Goal: Information Seeking & Learning: Learn about a topic

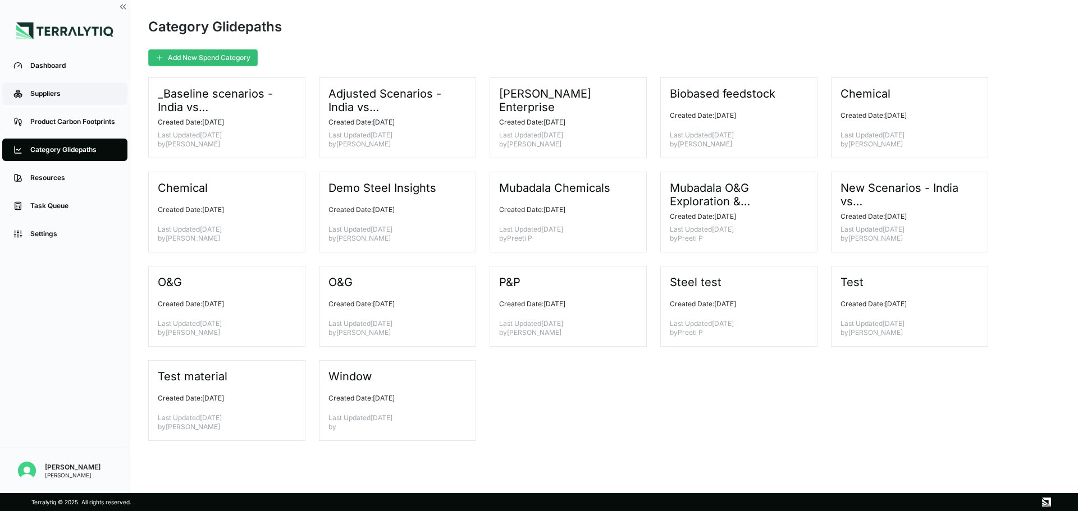
click at [67, 98] on div "Suppliers" at bounding box center [73, 93] width 86 height 9
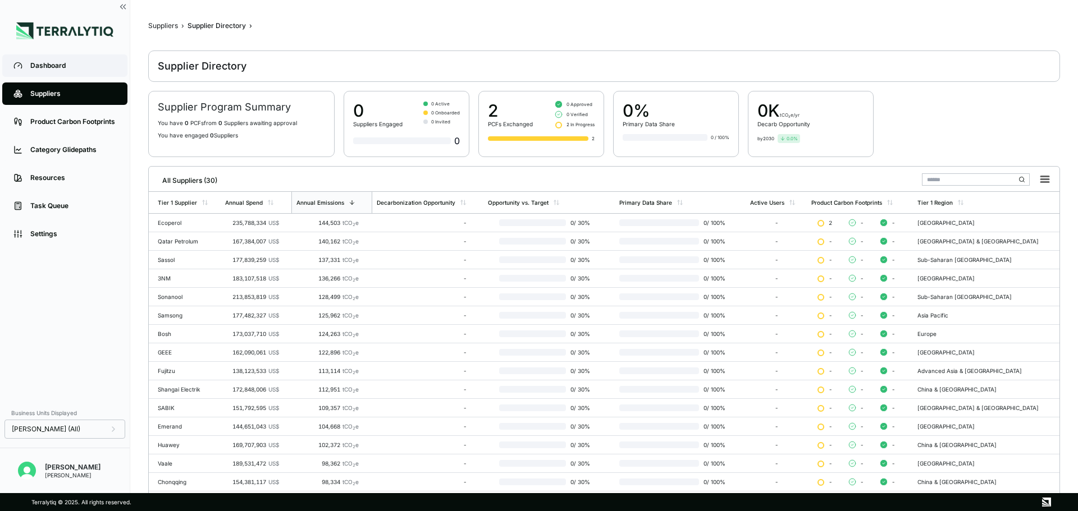
click at [69, 68] on div "Dashboard" at bounding box center [73, 65] width 86 height 9
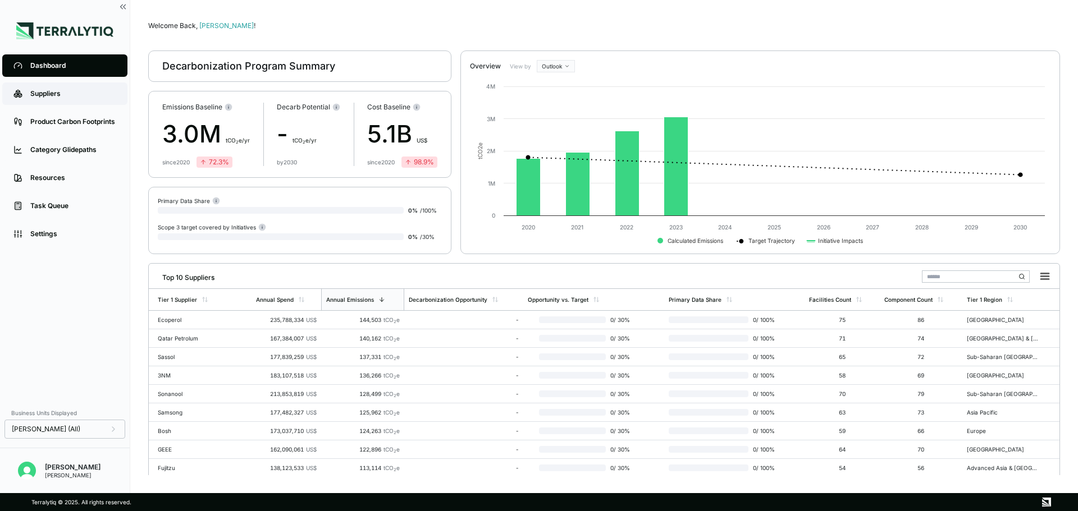
click at [62, 95] on div "Suppliers" at bounding box center [73, 93] width 86 height 9
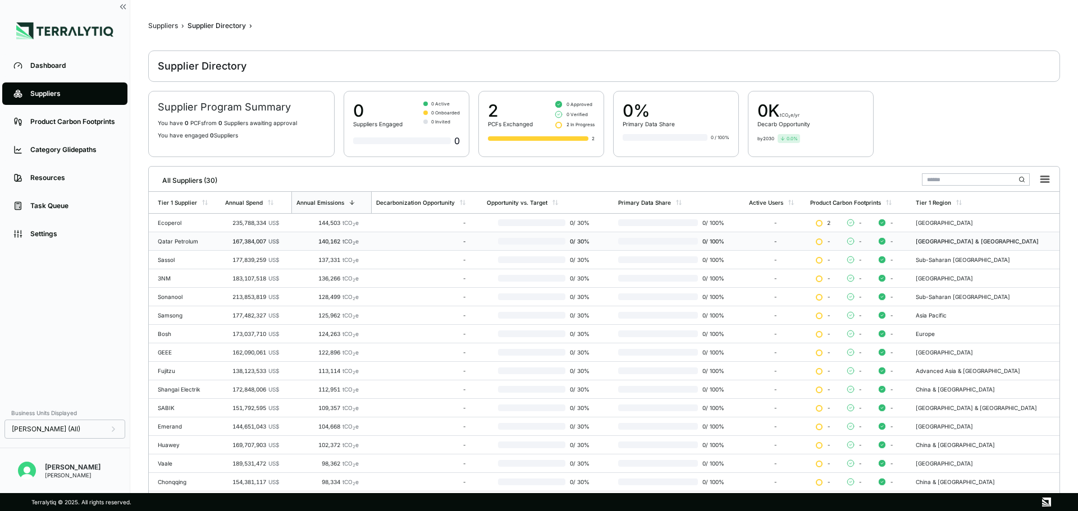
click at [258, 236] on td "167,384,007 US$" at bounding box center [256, 241] width 71 height 19
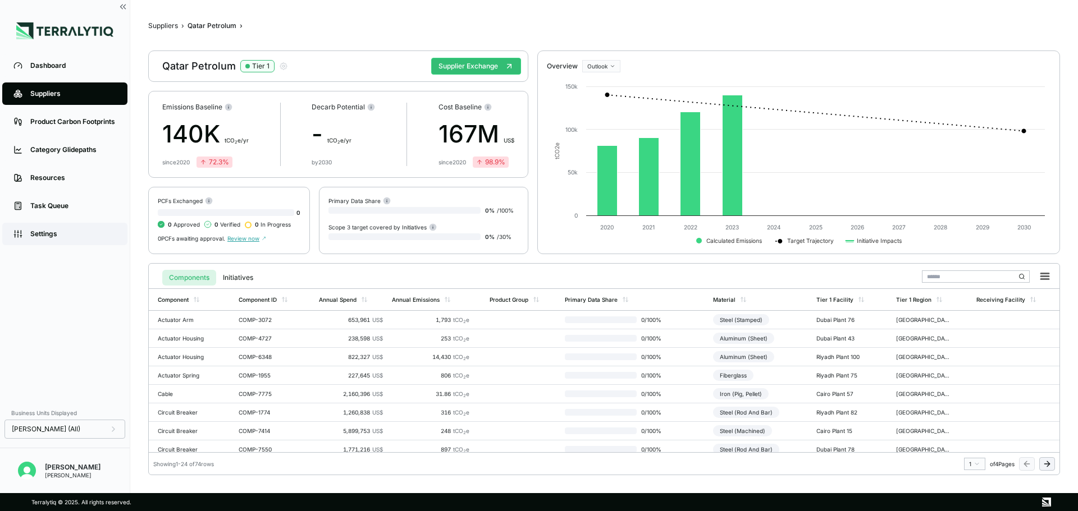
click at [77, 240] on link "Settings" at bounding box center [64, 234] width 125 height 22
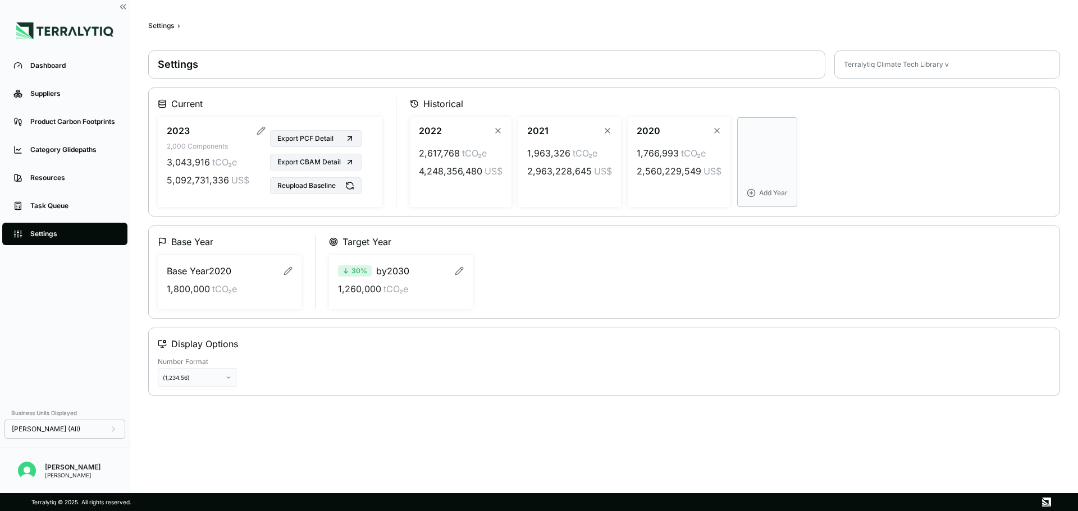
click at [55, 231] on div "Settings" at bounding box center [73, 234] width 86 height 9
click at [187, 189] on div "3,043,916 tCO₂e 5,092,731,336 US$" at bounding box center [216, 171] width 99 height 40
click at [182, 177] on span "5,092,731,336" at bounding box center [198, 179] width 62 height 13
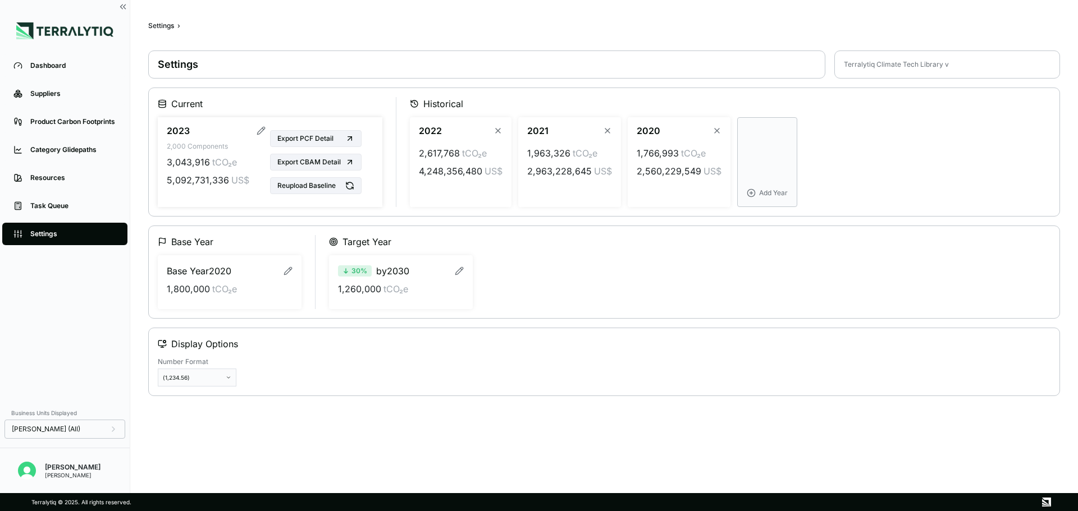
click at [202, 166] on span "3,043,916" at bounding box center [188, 161] width 43 height 13
click at [225, 163] on span "tCO₂e" at bounding box center [224, 161] width 25 height 13
click at [225, 162] on span "tCO₂e" at bounding box center [224, 161] width 25 height 13
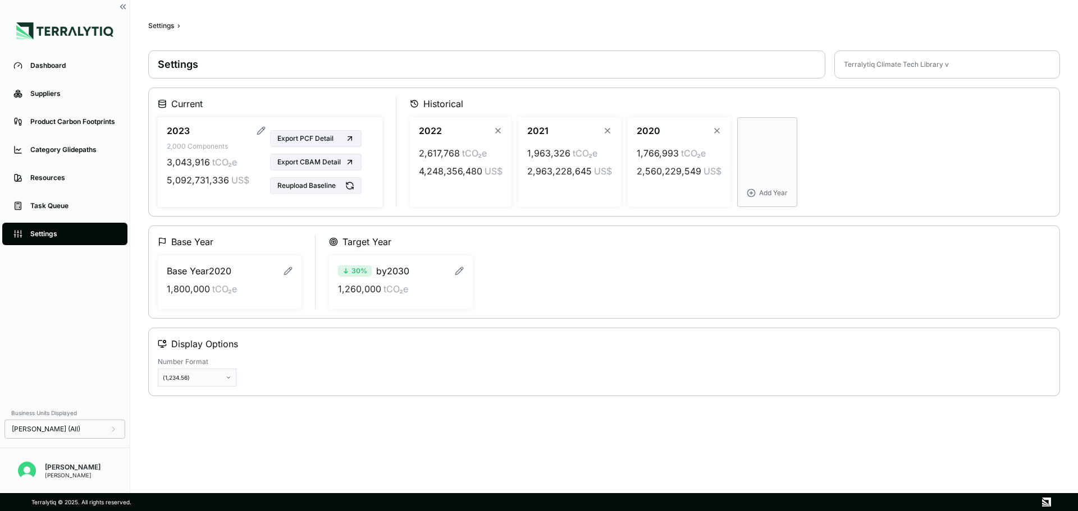
click at [234, 183] on span "US$" at bounding box center [240, 179] width 18 height 13
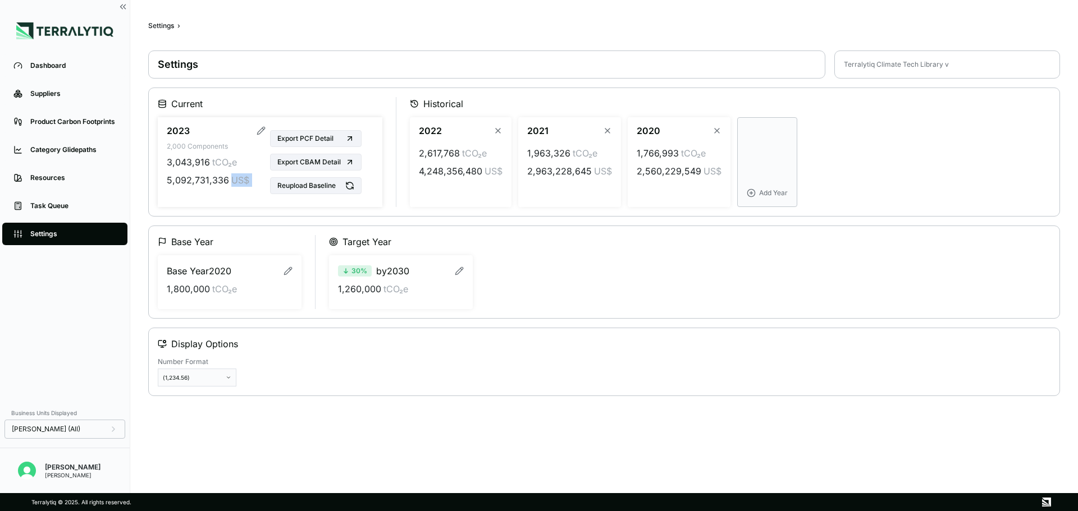
click at [234, 183] on span "US$" at bounding box center [240, 179] width 18 height 13
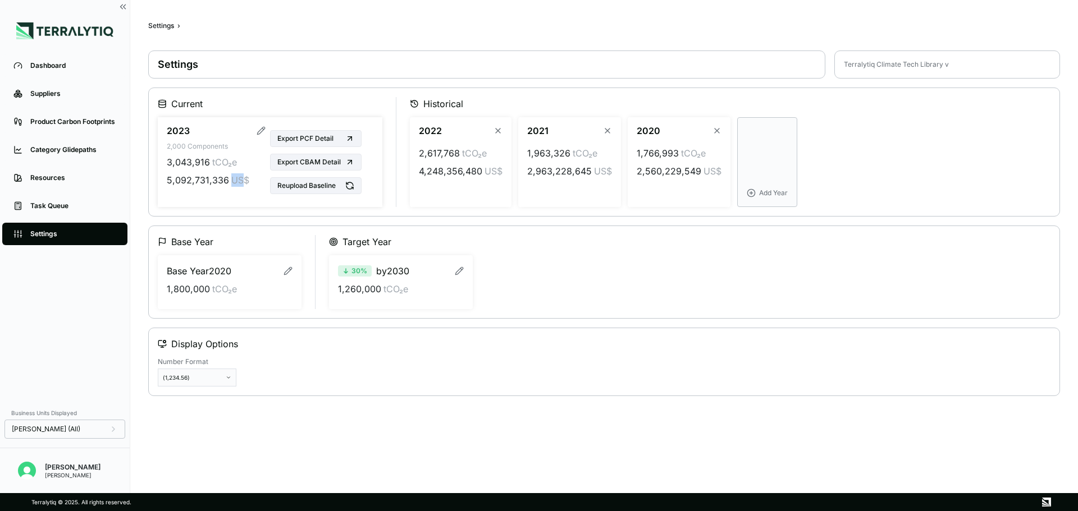
click at [234, 183] on span "US$" at bounding box center [240, 179] width 18 height 13
click at [262, 186] on div "5,092,731,336 US$" at bounding box center [216, 179] width 99 height 13
click at [342, 134] on button "Export PCF Detail" at bounding box center [315, 138] width 91 height 17
